Goal: Information Seeking & Learning: Learn about a topic

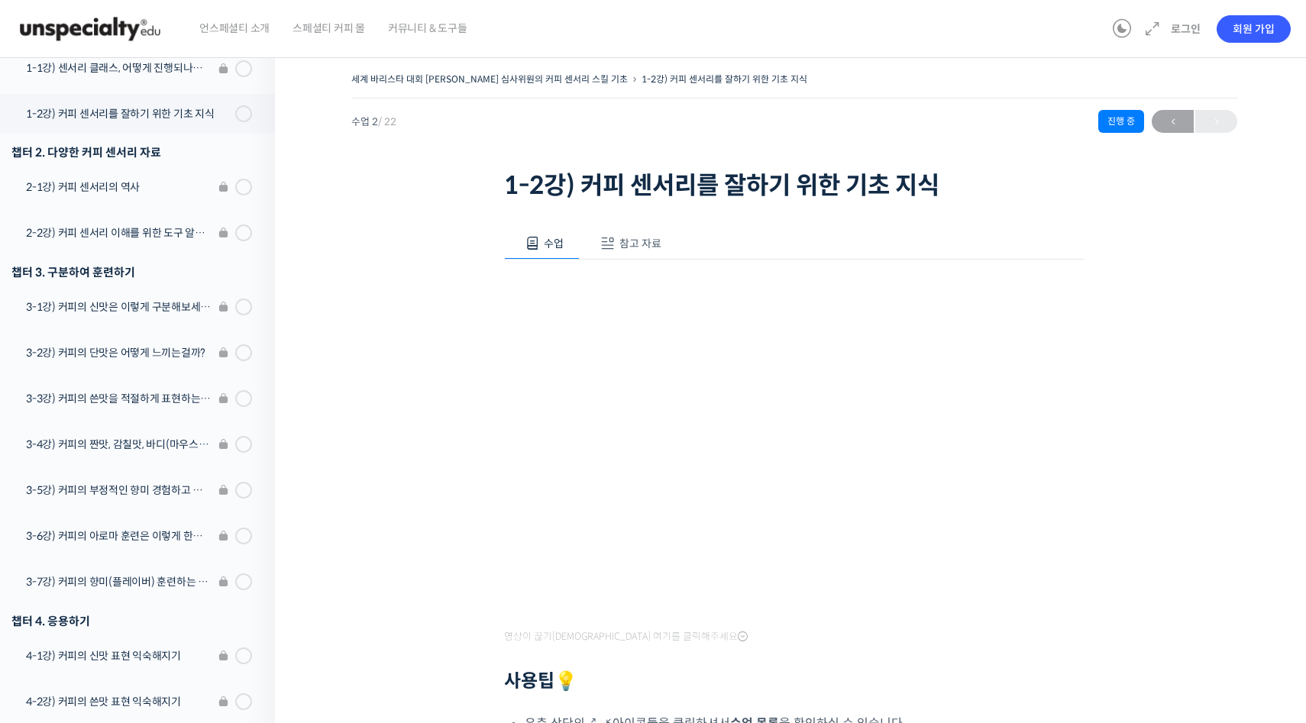
scroll to position [268, 0]
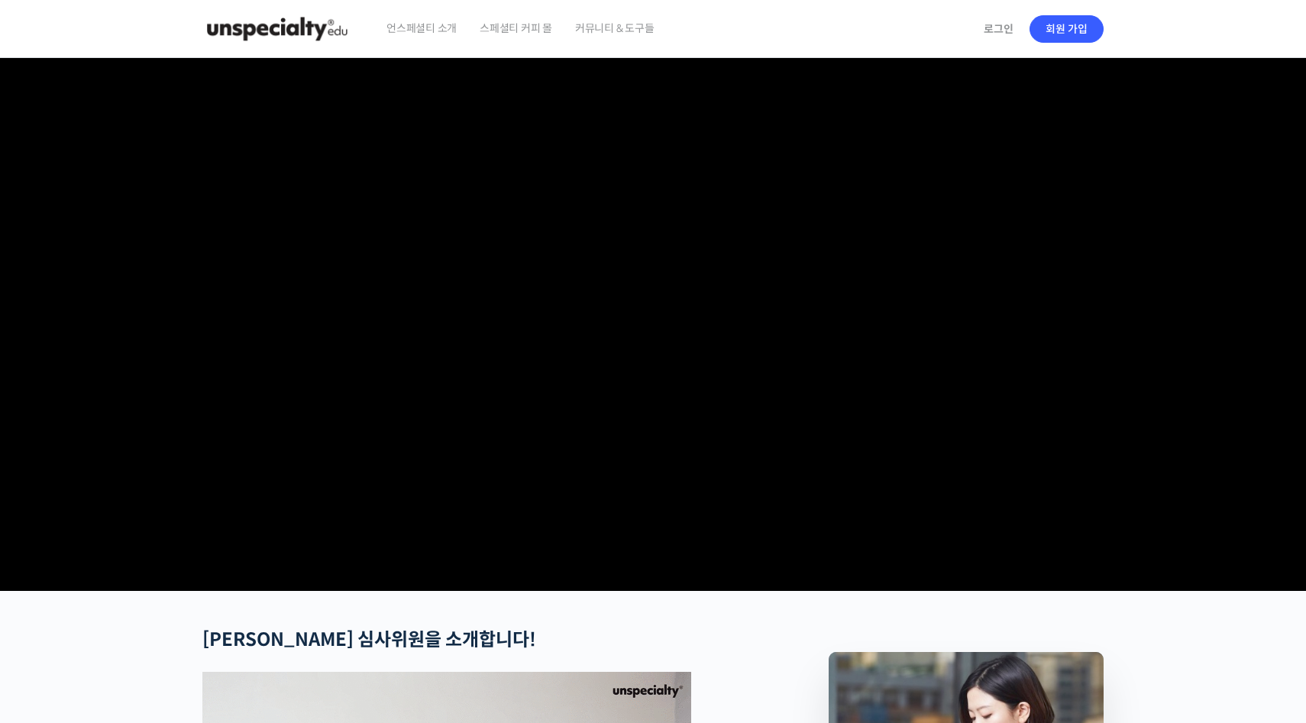
click at [327, 14] on img at bounding box center [277, 29] width 150 height 46
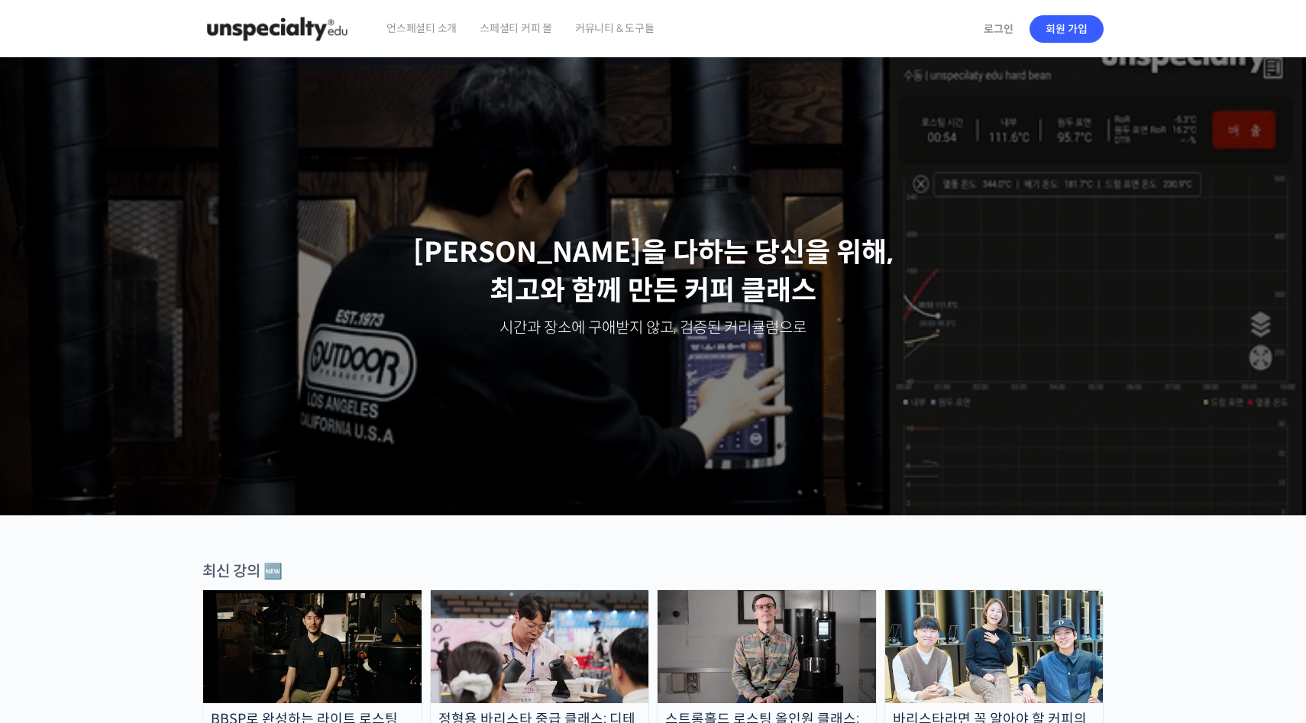
click at [428, 13] on span "언스페셜티 소개" at bounding box center [421, 28] width 70 height 58
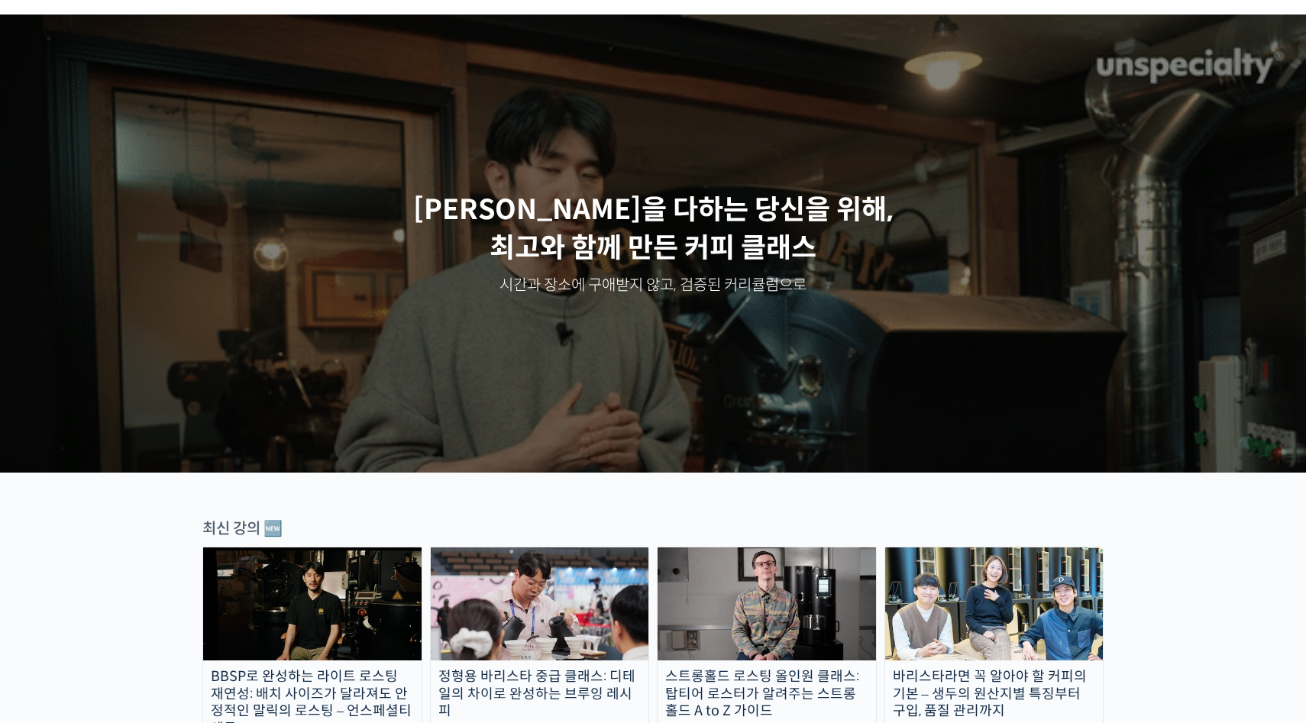
scroll to position [103, 0]
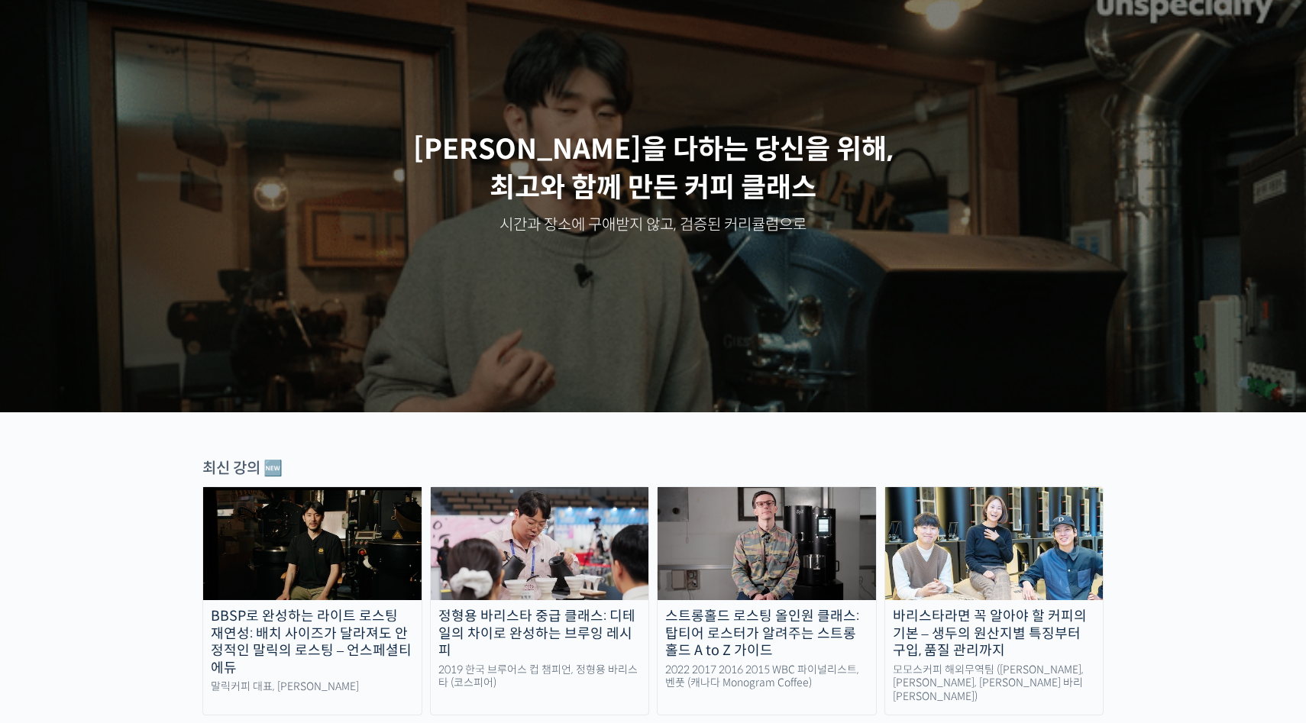
click at [264, 564] on img at bounding box center [312, 543] width 218 height 113
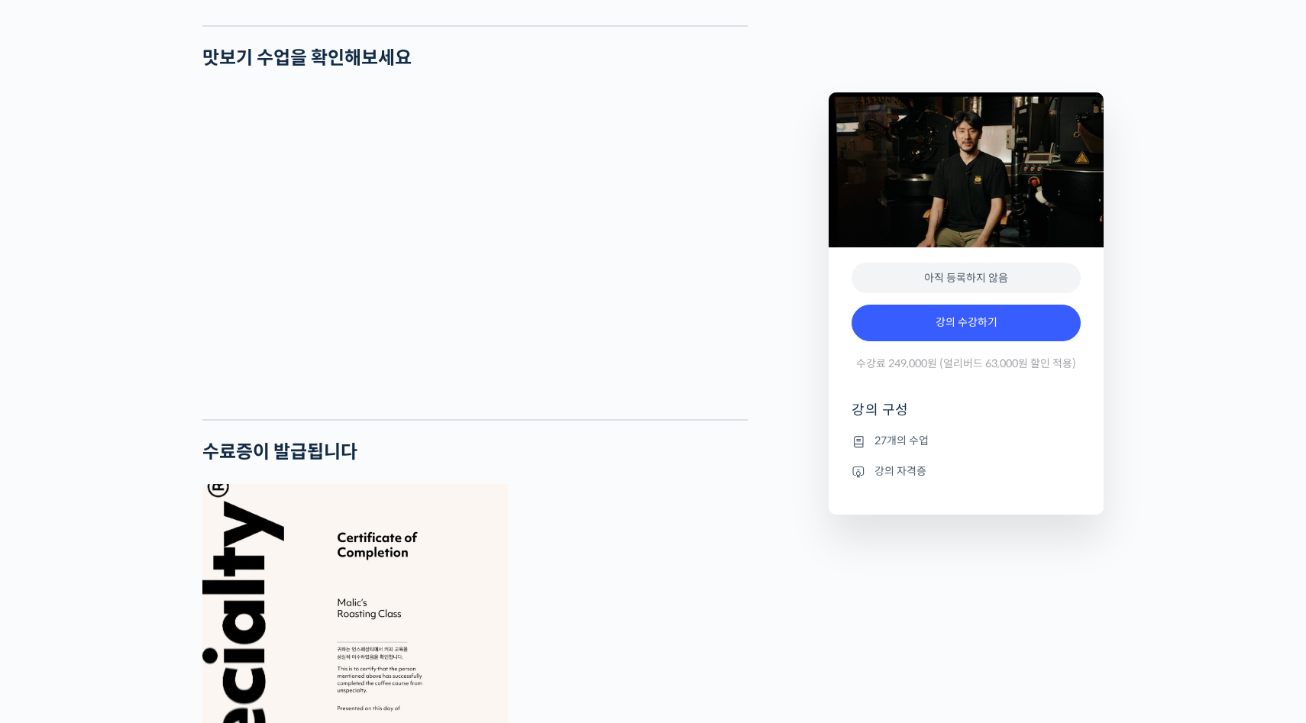
scroll to position [3955, 0]
